Goal: Find specific page/section: Find specific page/section

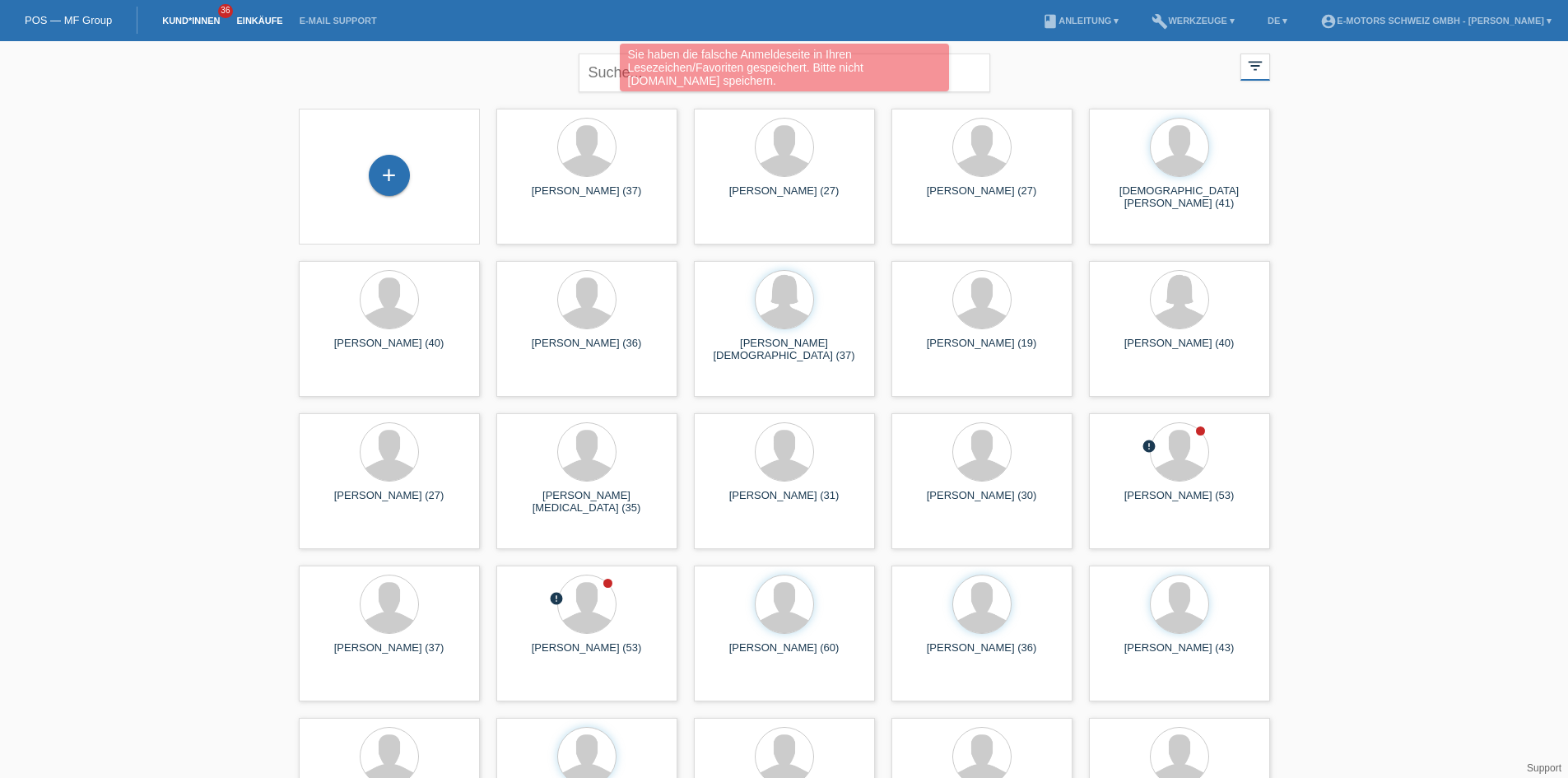
click at [256, 20] on link "Einkäufe" at bounding box center [258, 20] width 62 height 10
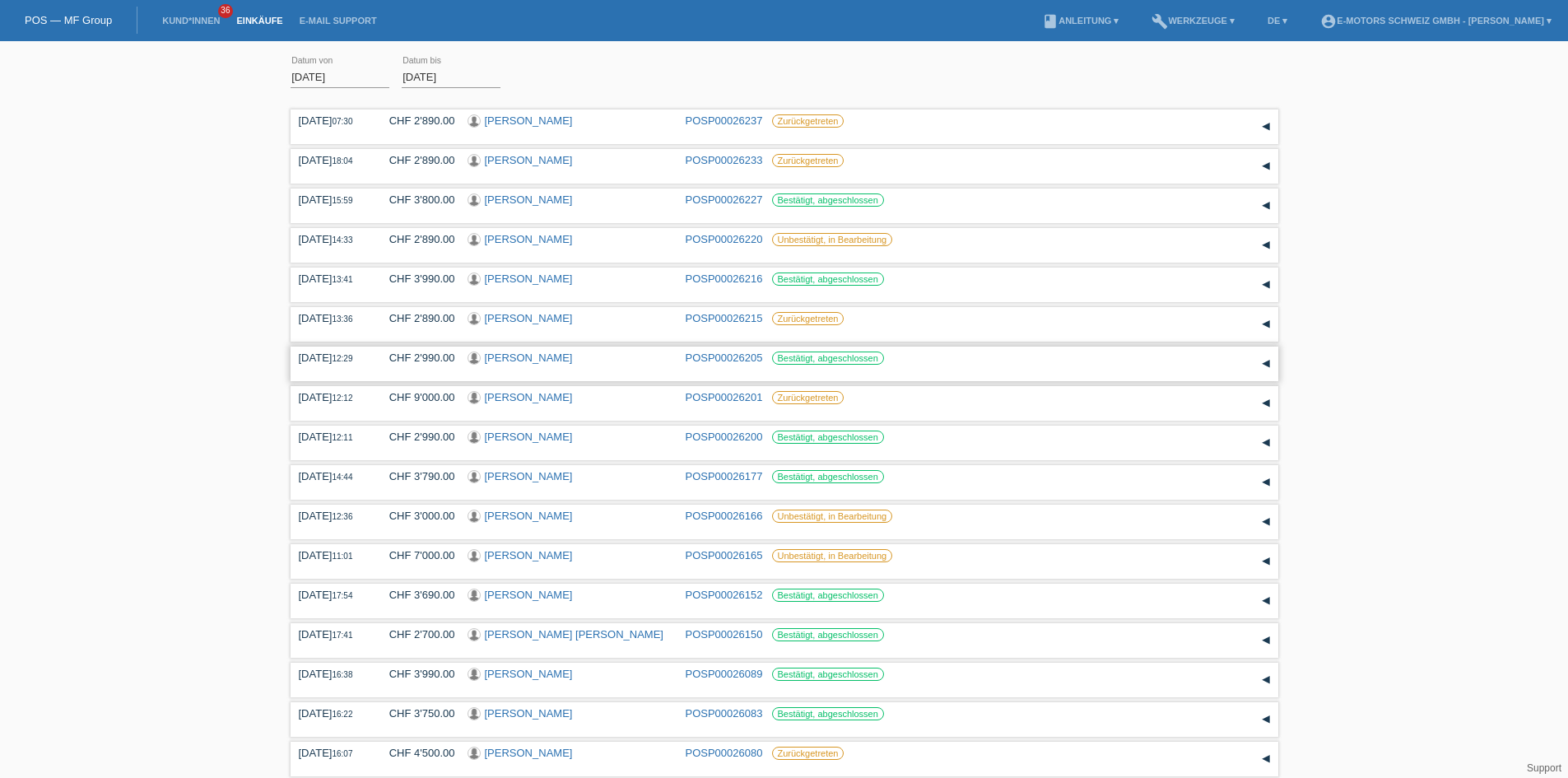
click at [572, 355] on link "[PERSON_NAME]" at bounding box center [529, 357] width 88 height 12
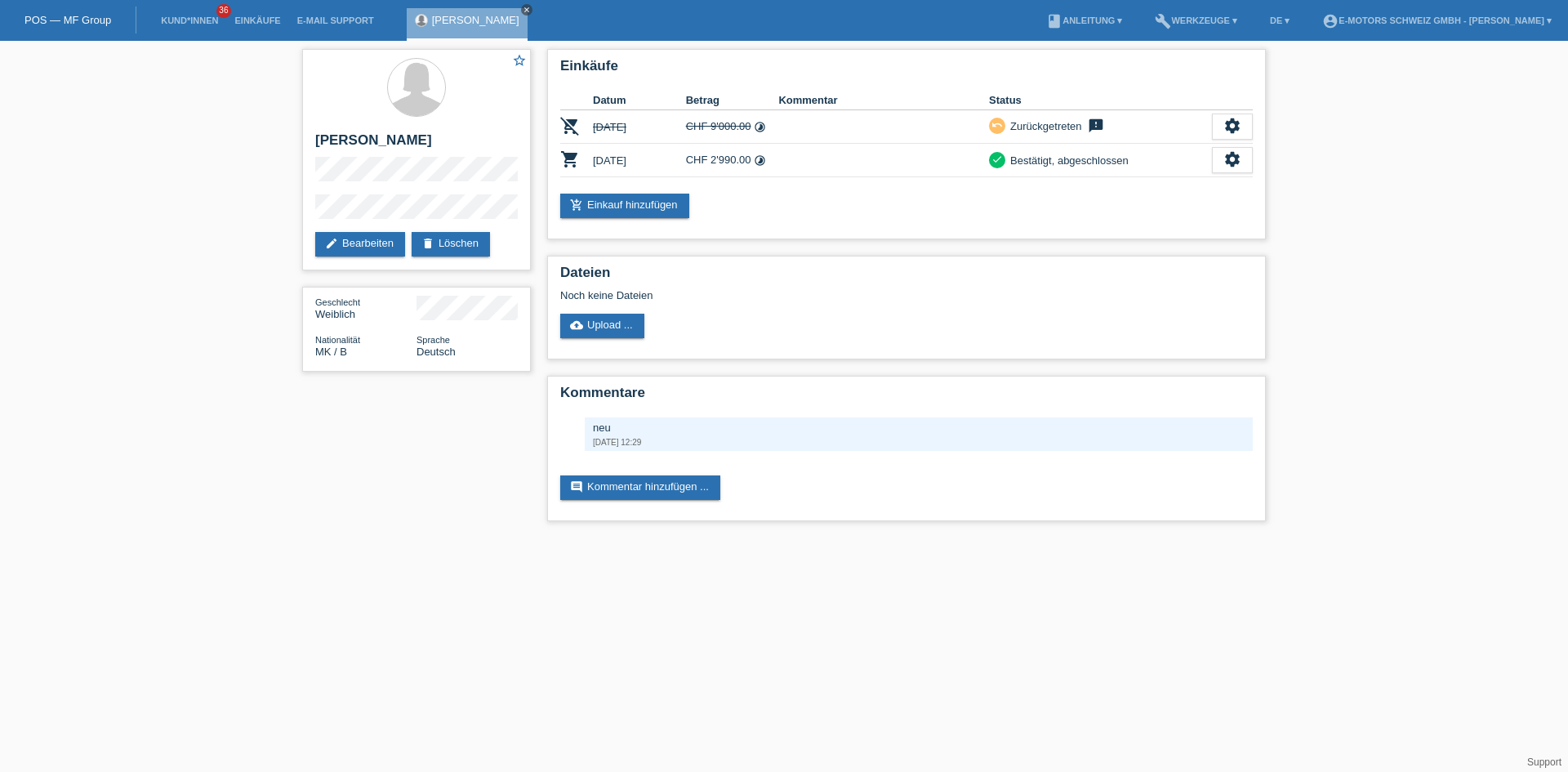
click at [528, 10] on icon "close" at bounding box center [526, 10] width 9 height 9
click at [260, 20] on link "Einkäufe" at bounding box center [256, 20] width 62 height 10
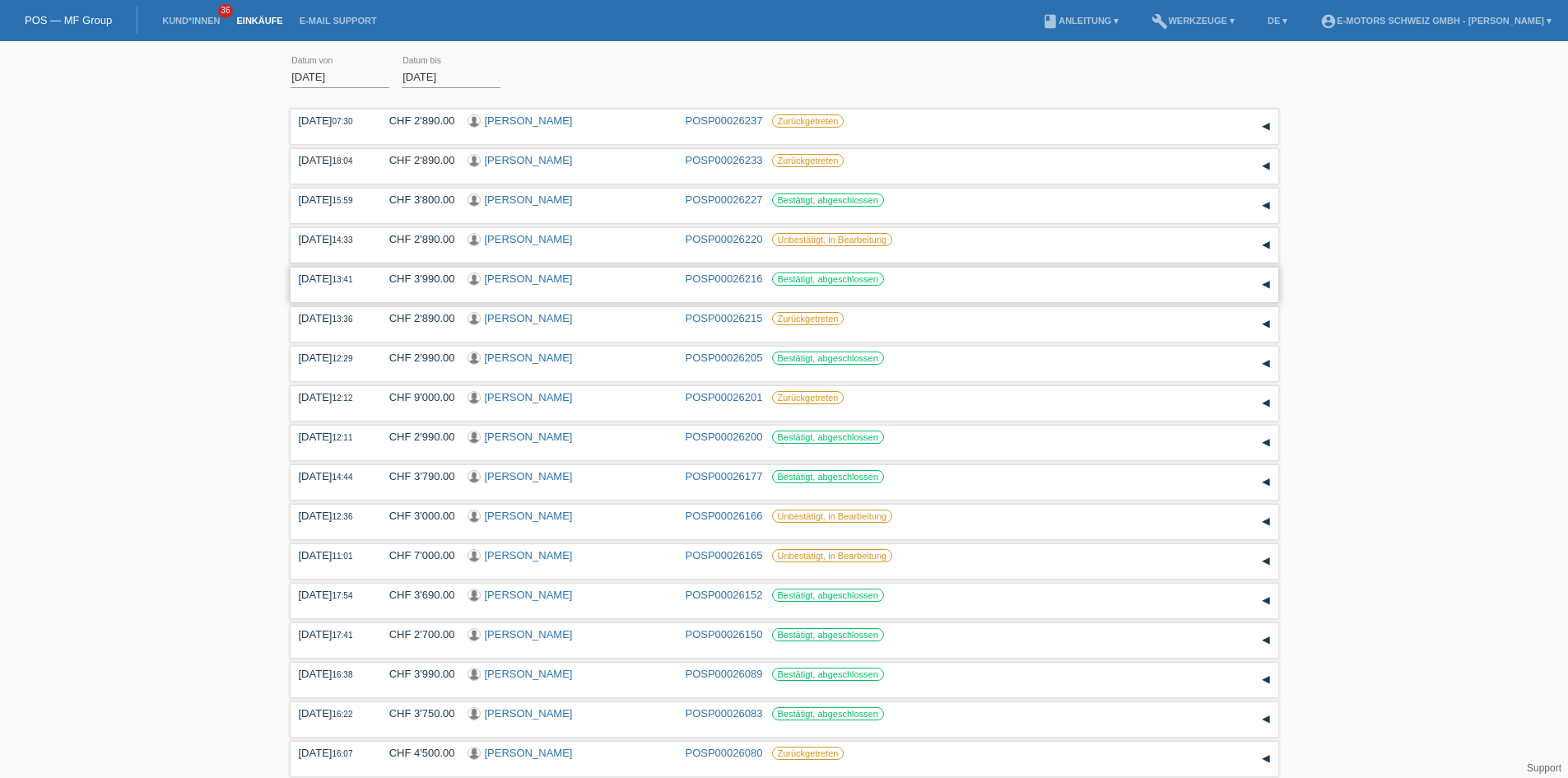
click at [510, 280] on link "Barzan Ramadhan Ali Ali" at bounding box center [529, 279] width 88 height 12
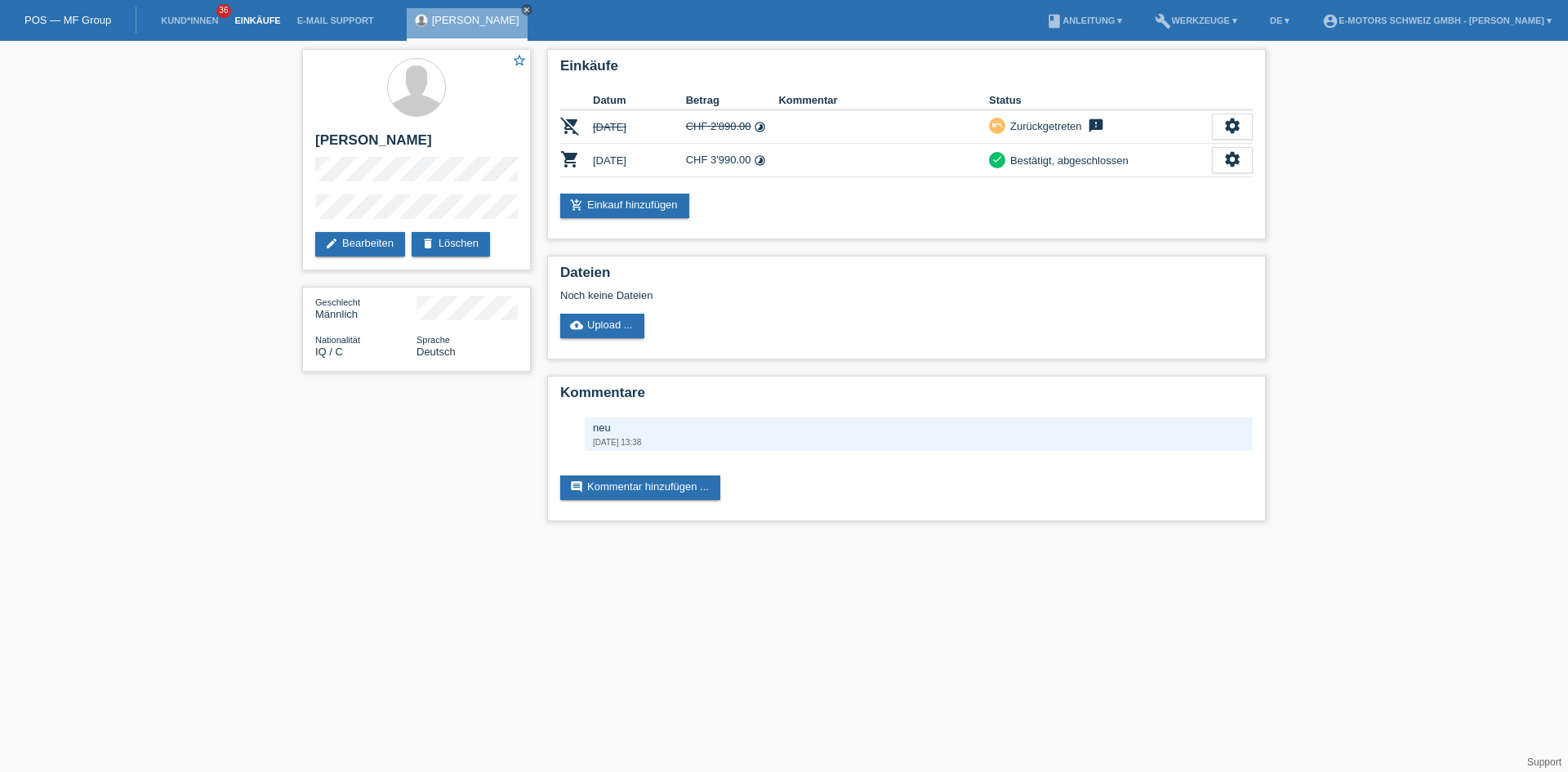
click at [254, 22] on link "Einkäufe" at bounding box center [256, 20] width 62 height 10
